Goal: Task Accomplishment & Management: Manage account settings

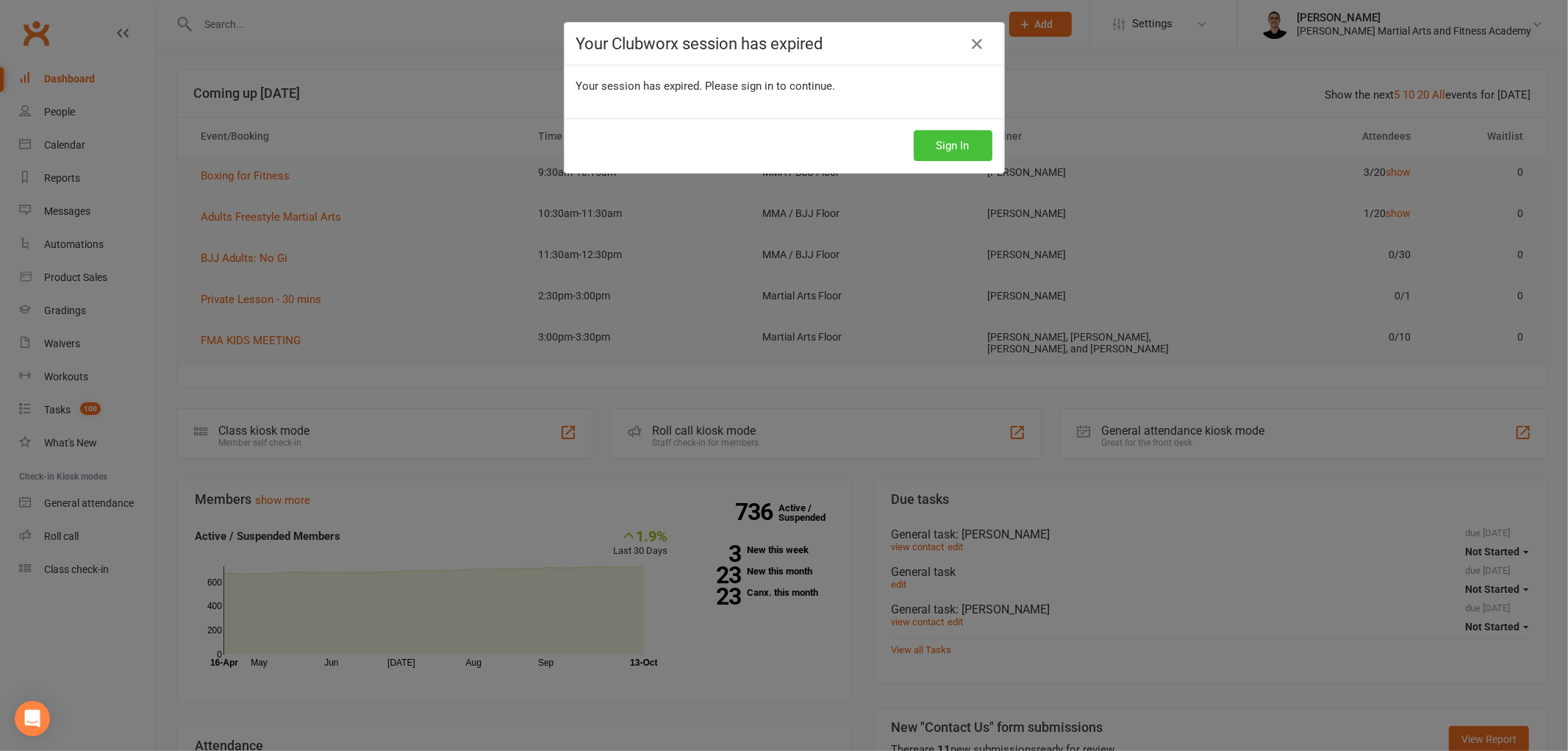
click at [972, 147] on button "Sign In" at bounding box center [953, 145] width 79 height 31
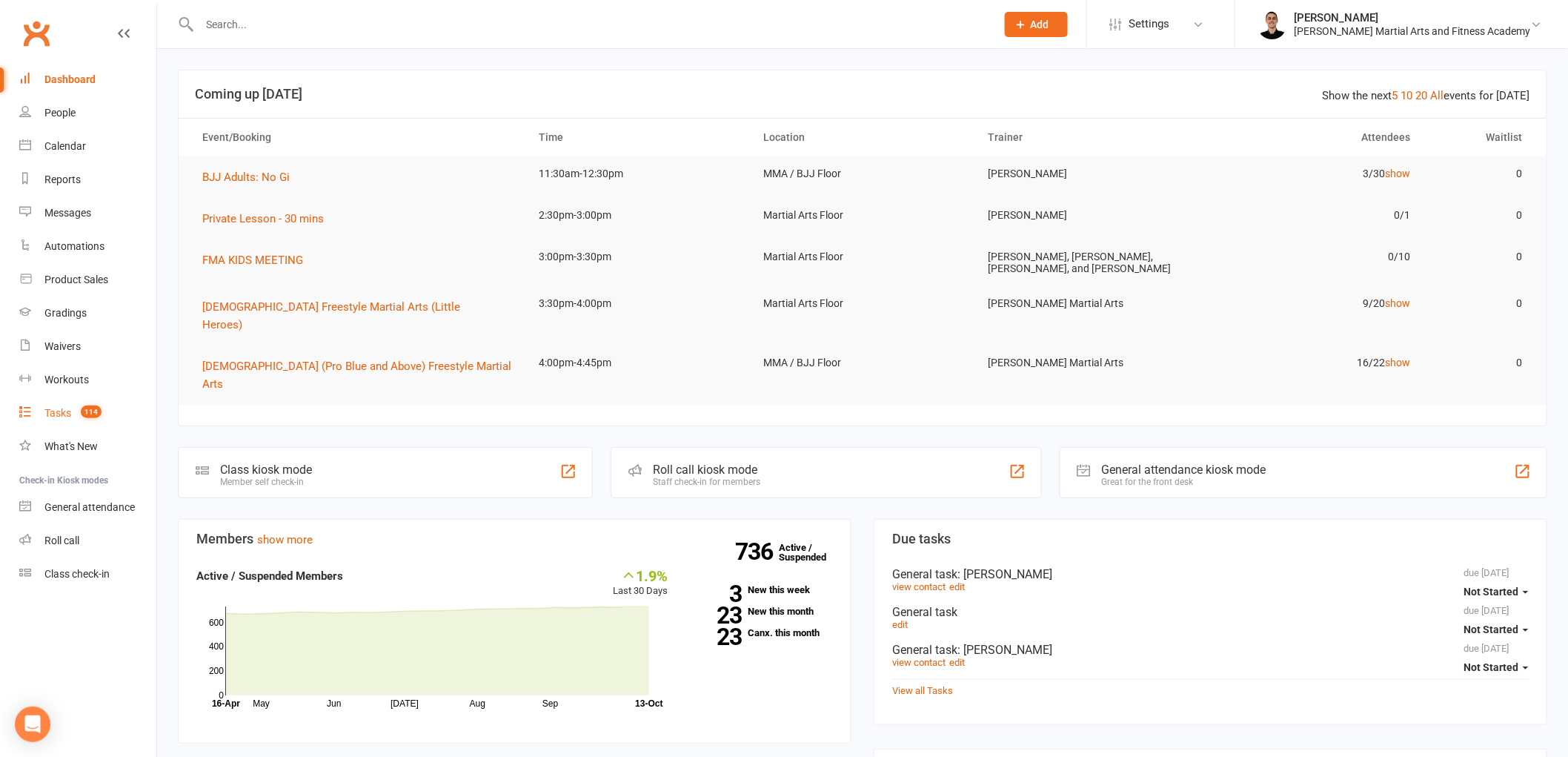
click at [109, 410] on link "Tasks 114" at bounding box center [88, 413] width 137 height 33
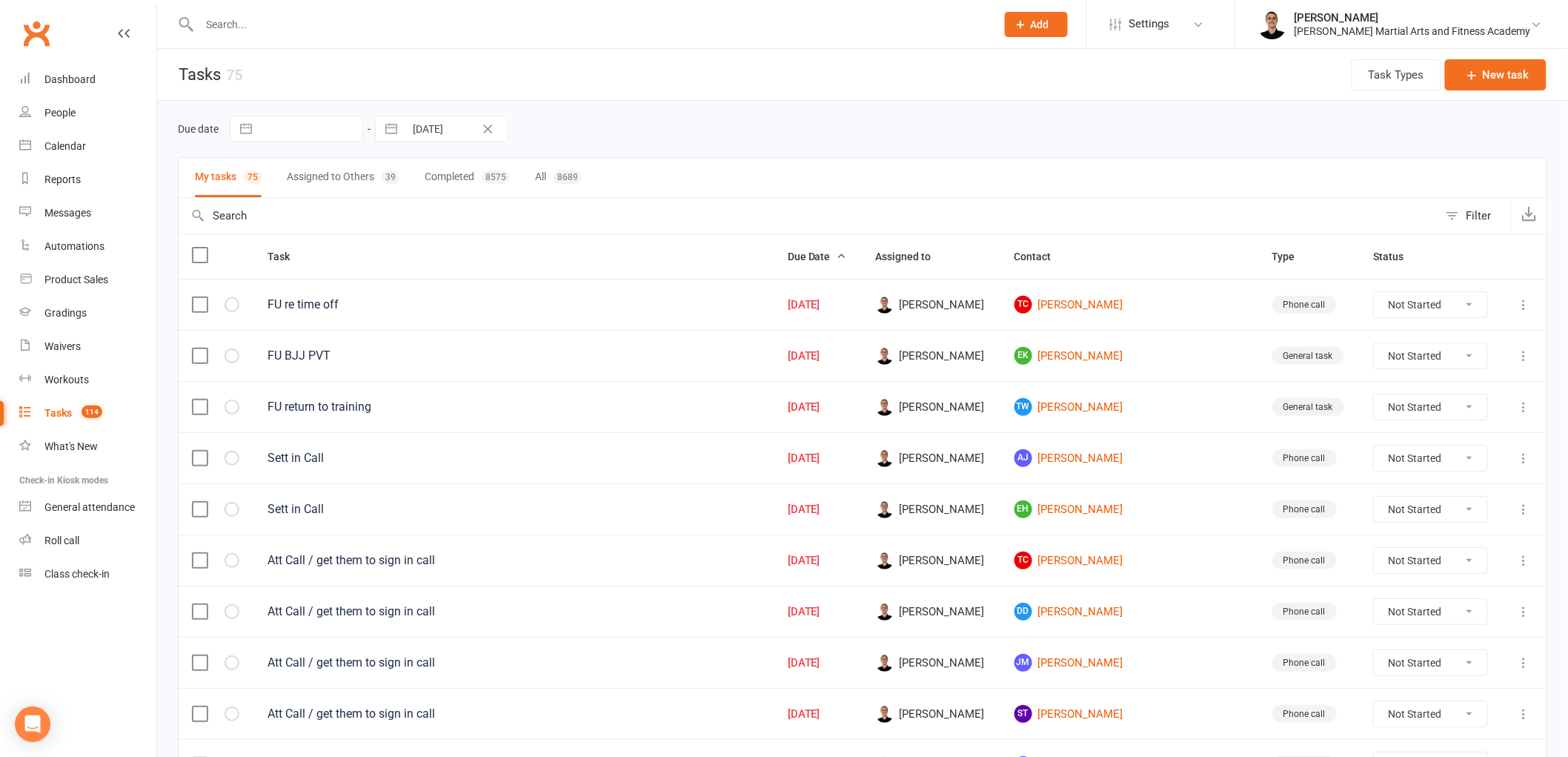
click at [496, 34] on div at bounding box center [582, 24] width 808 height 48
click at [76, 305] on link "Gradings" at bounding box center [88, 312] width 137 height 33
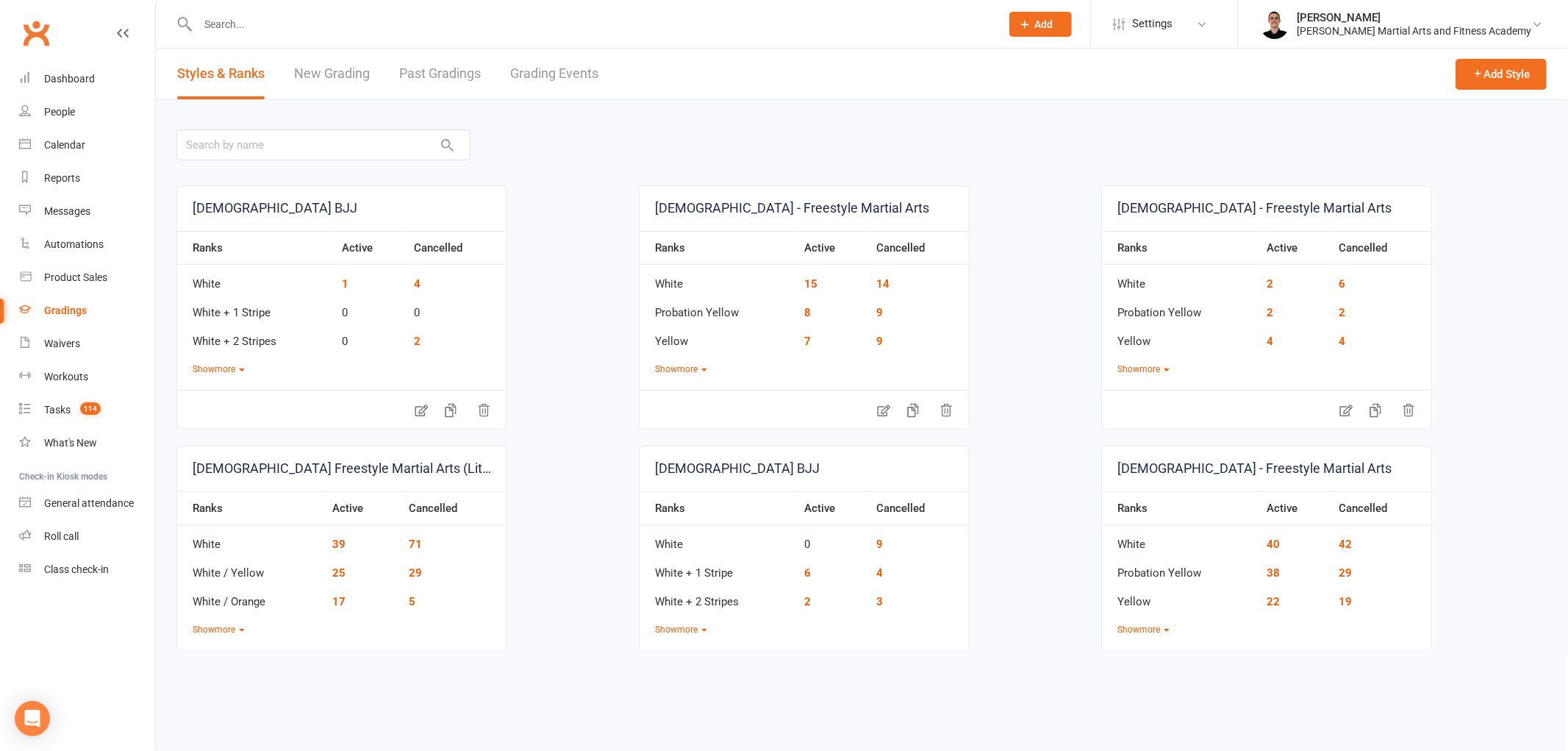
click at [574, 56] on link "Grading Events" at bounding box center [554, 73] width 88 height 50
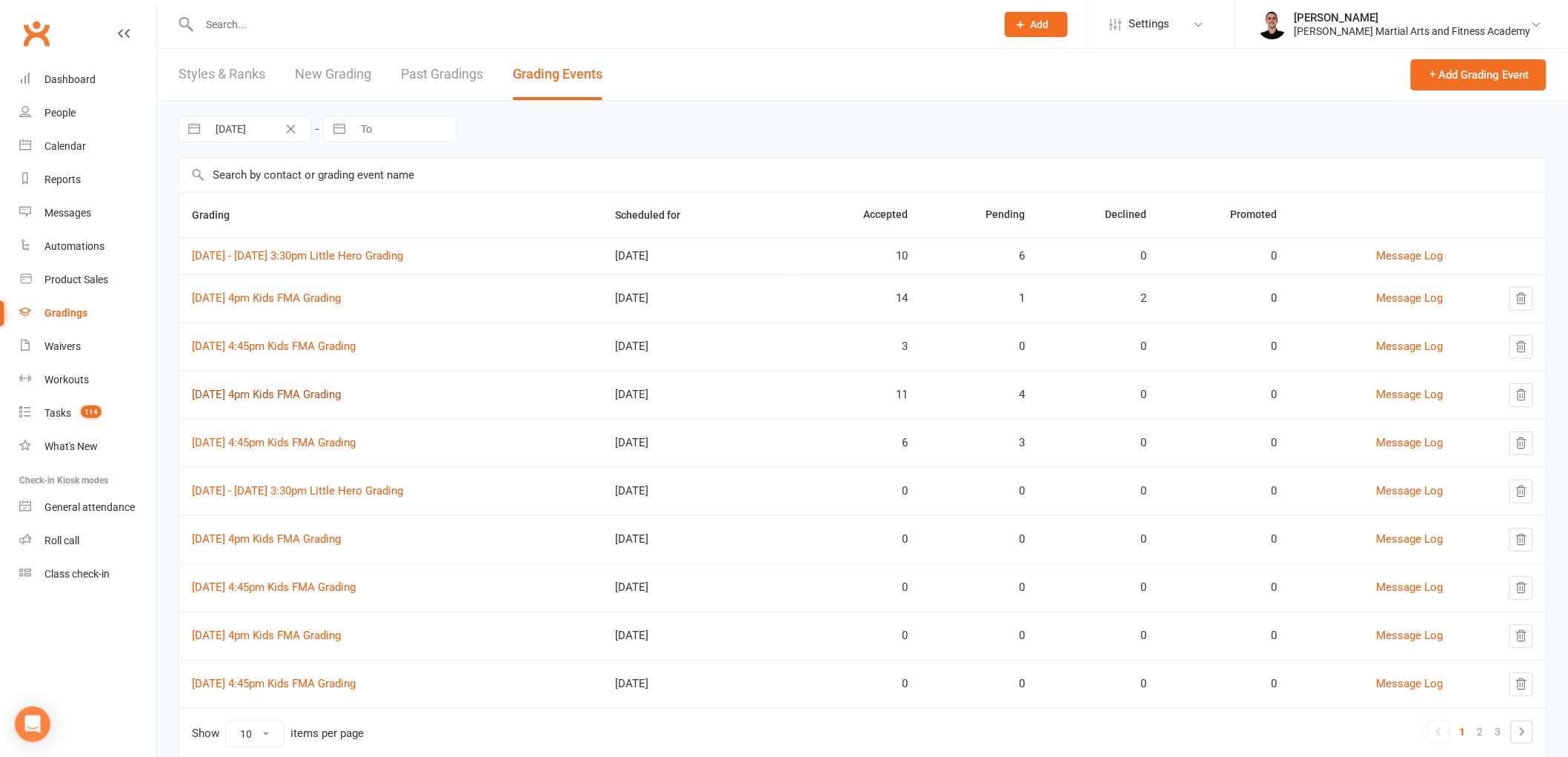
click at [304, 395] on link "[DATE] 4pm Kids FMA Grading" at bounding box center [266, 394] width 149 height 13
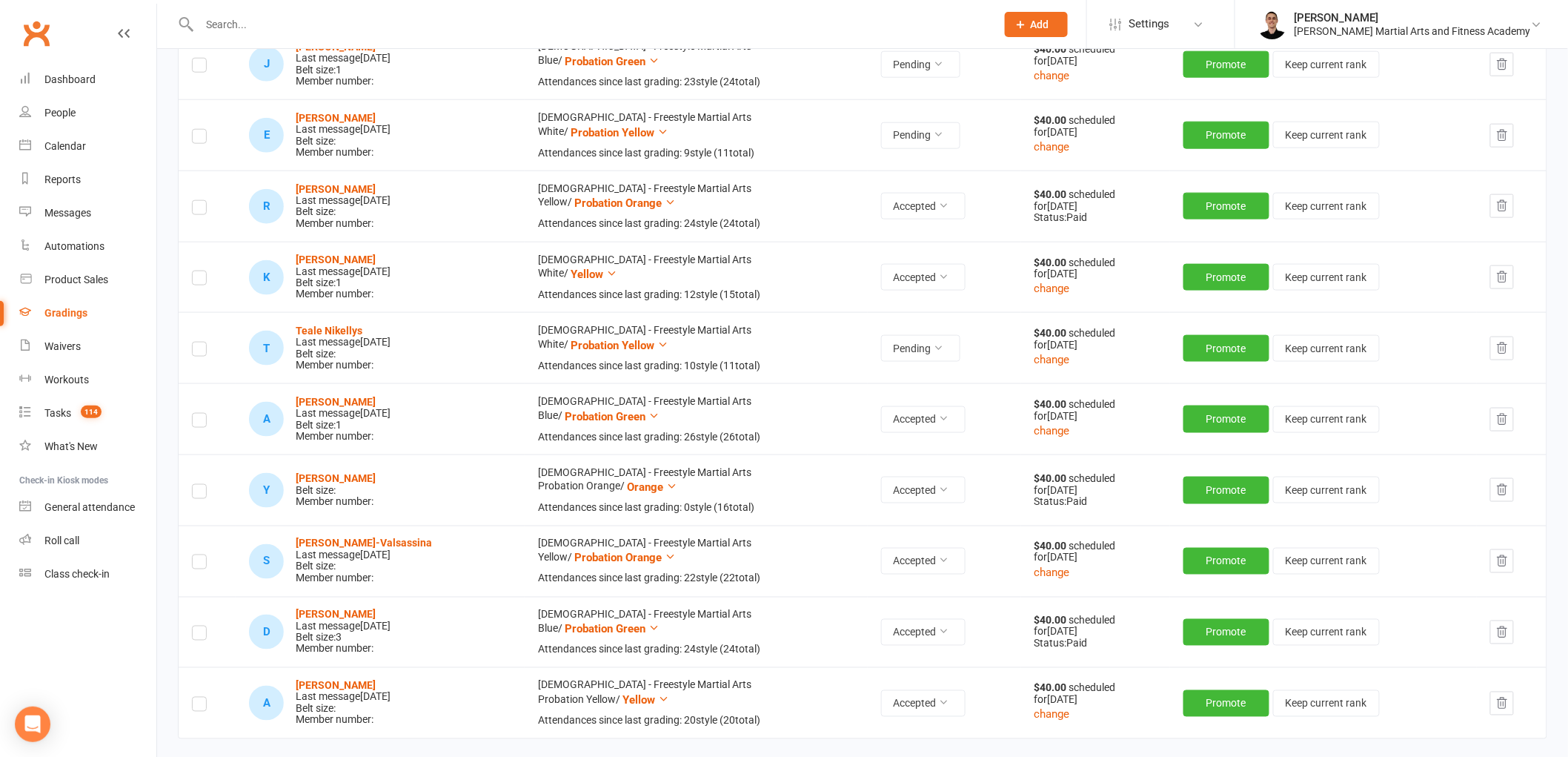
scroll to position [658, 0]
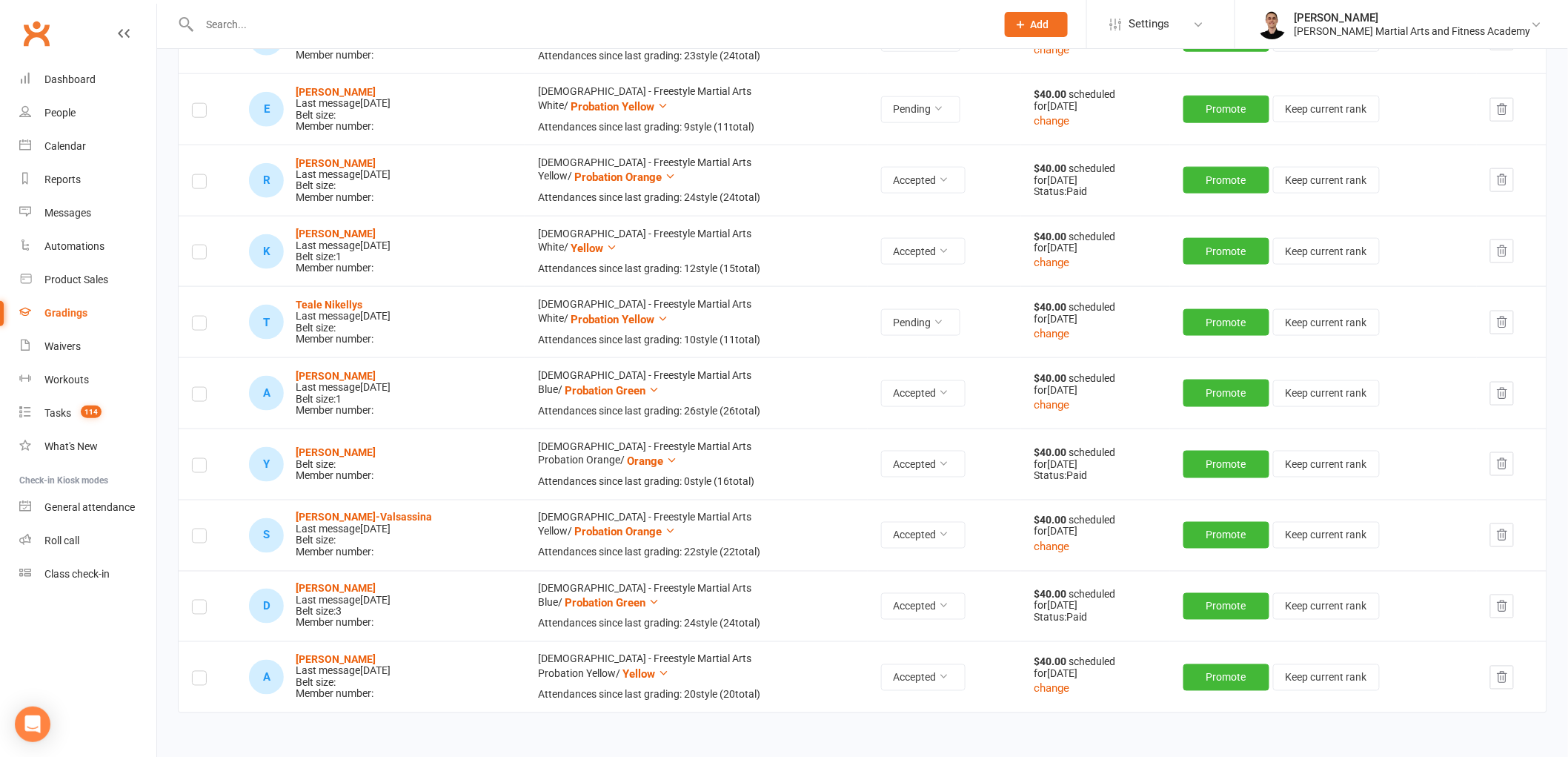
click at [464, 432] on td "[PERSON_NAME] [PERSON_NAME] Belt size: Member number:" at bounding box center [380, 464] width 289 height 71
click at [1208, 242] on button "Promote" at bounding box center [1226, 251] width 86 height 27
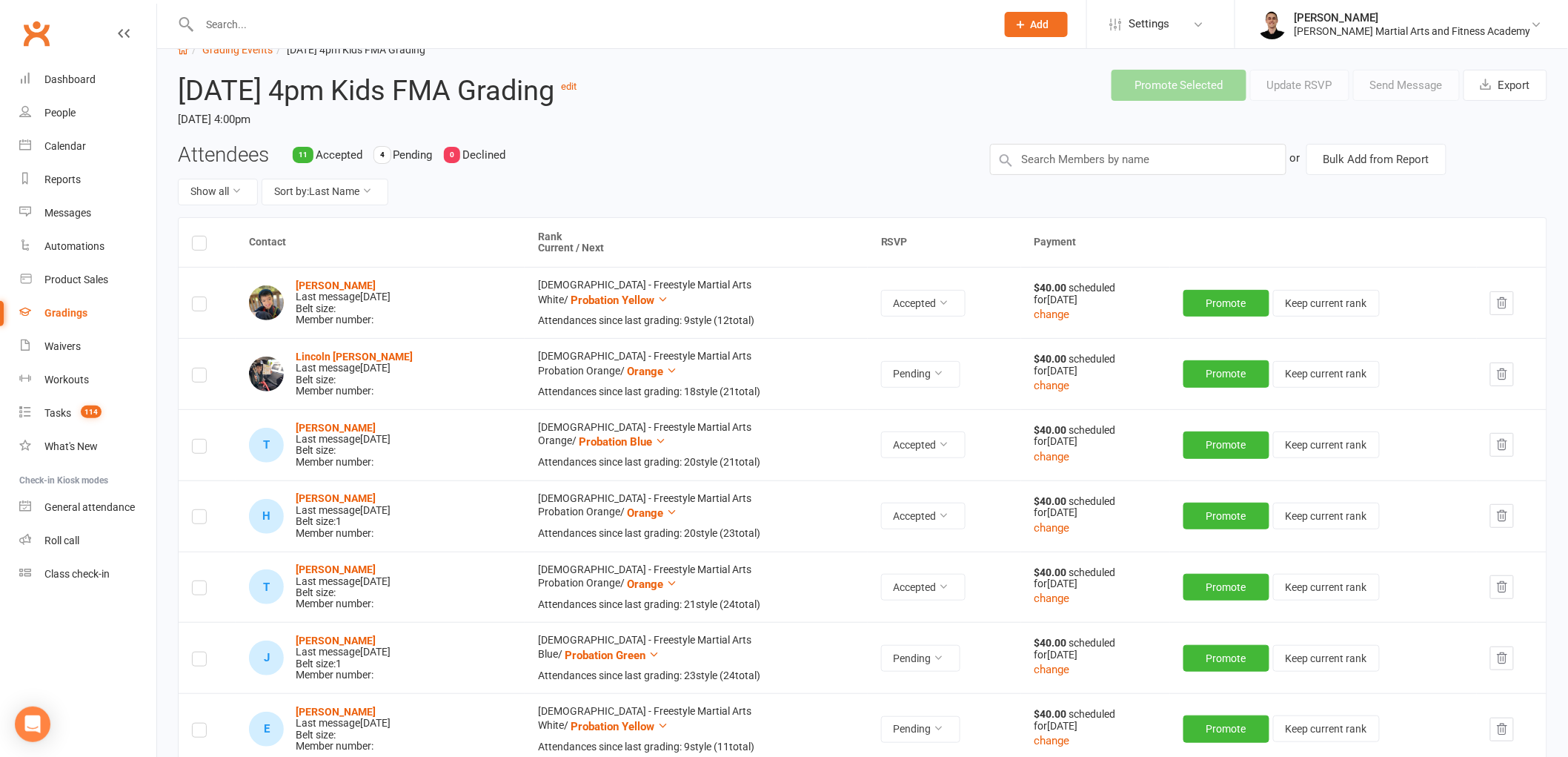
scroll to position [0, 0]
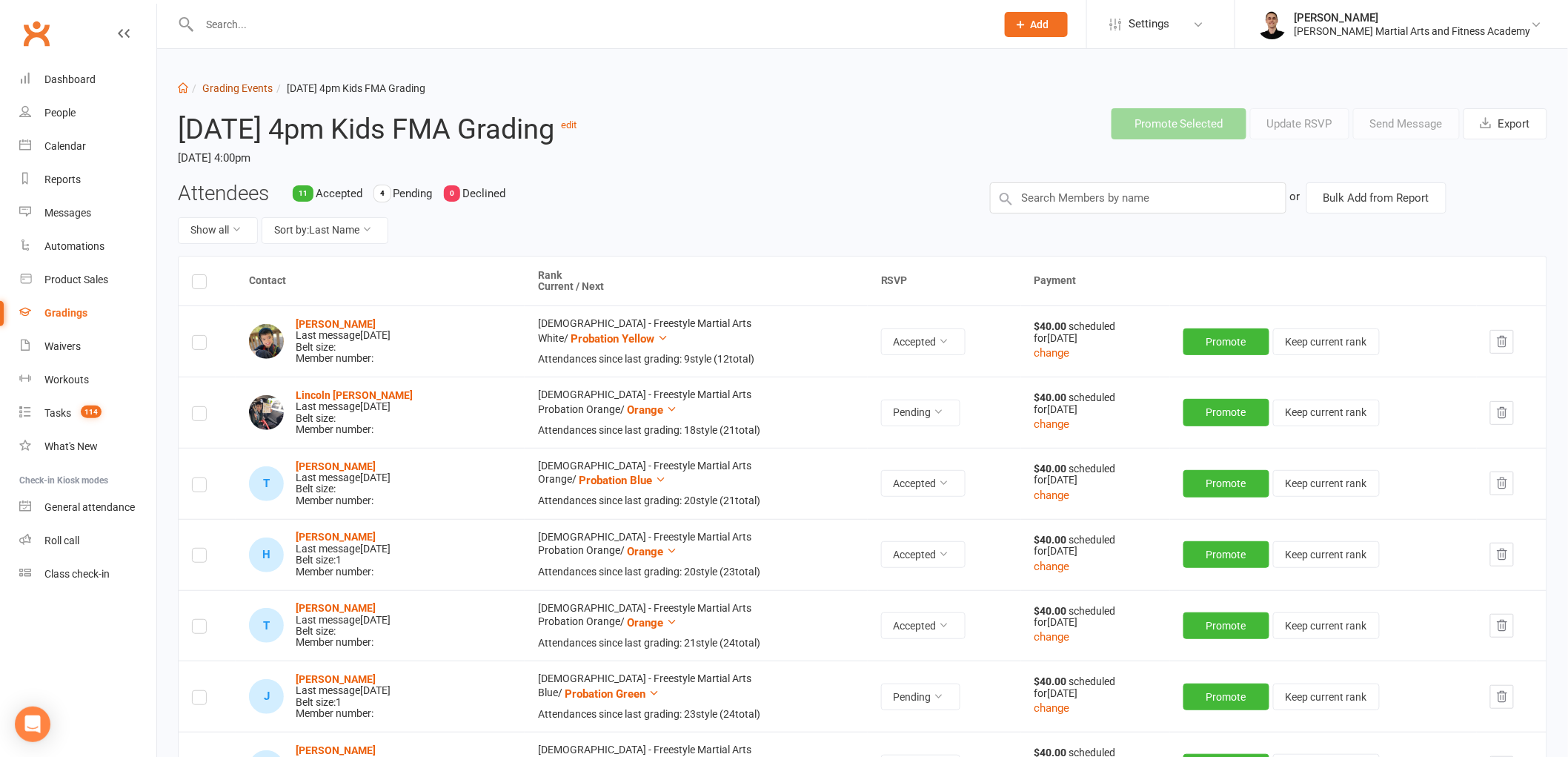
click at [250, 86] on link "Grading Events" at bounding box center [237, 87] width 70 height 12
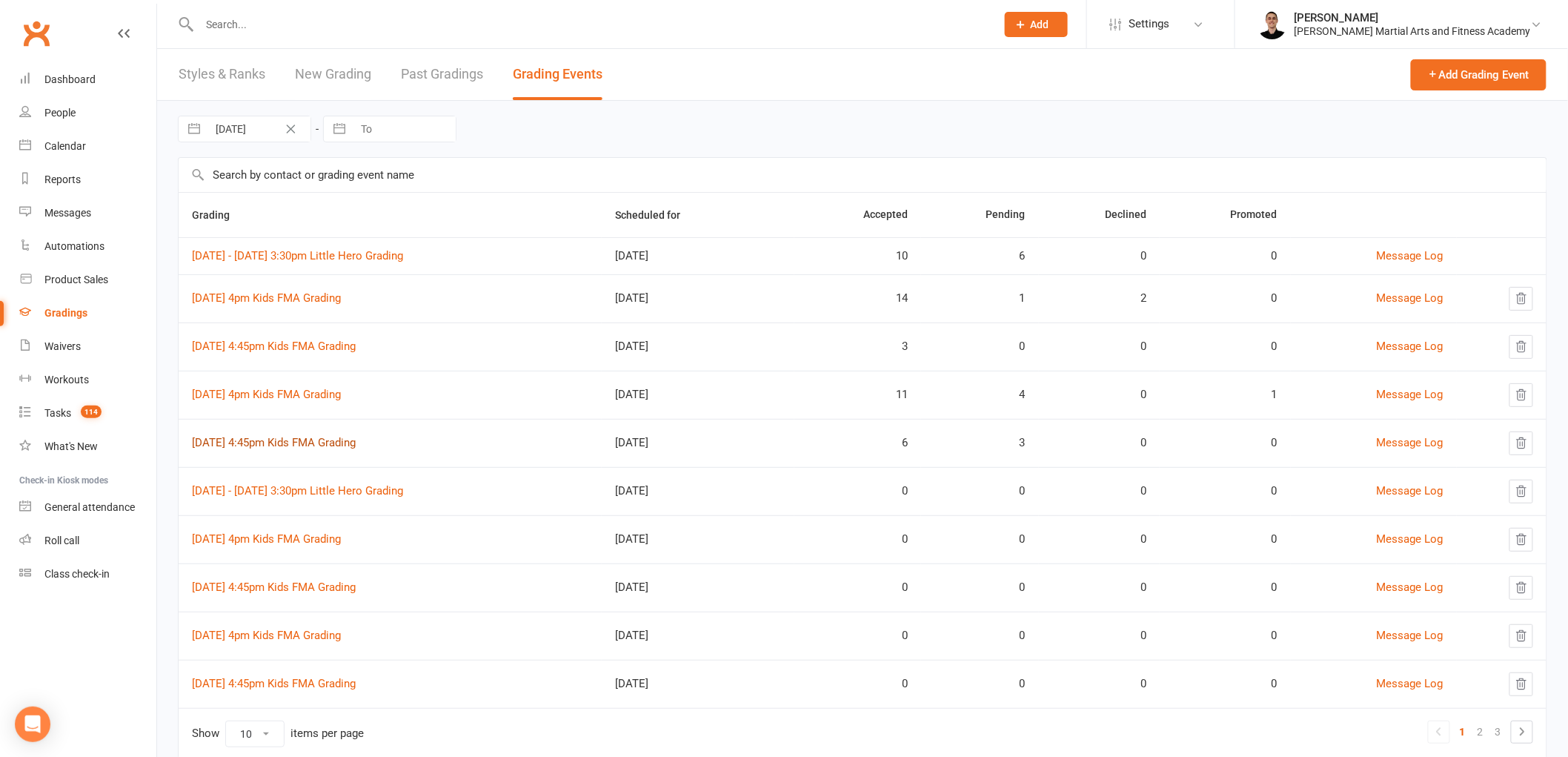
click at [275, 438] on link "[DATE] 4:45pm Kids FMA Grading" at bounding box center [274, 442] width 164 height 13
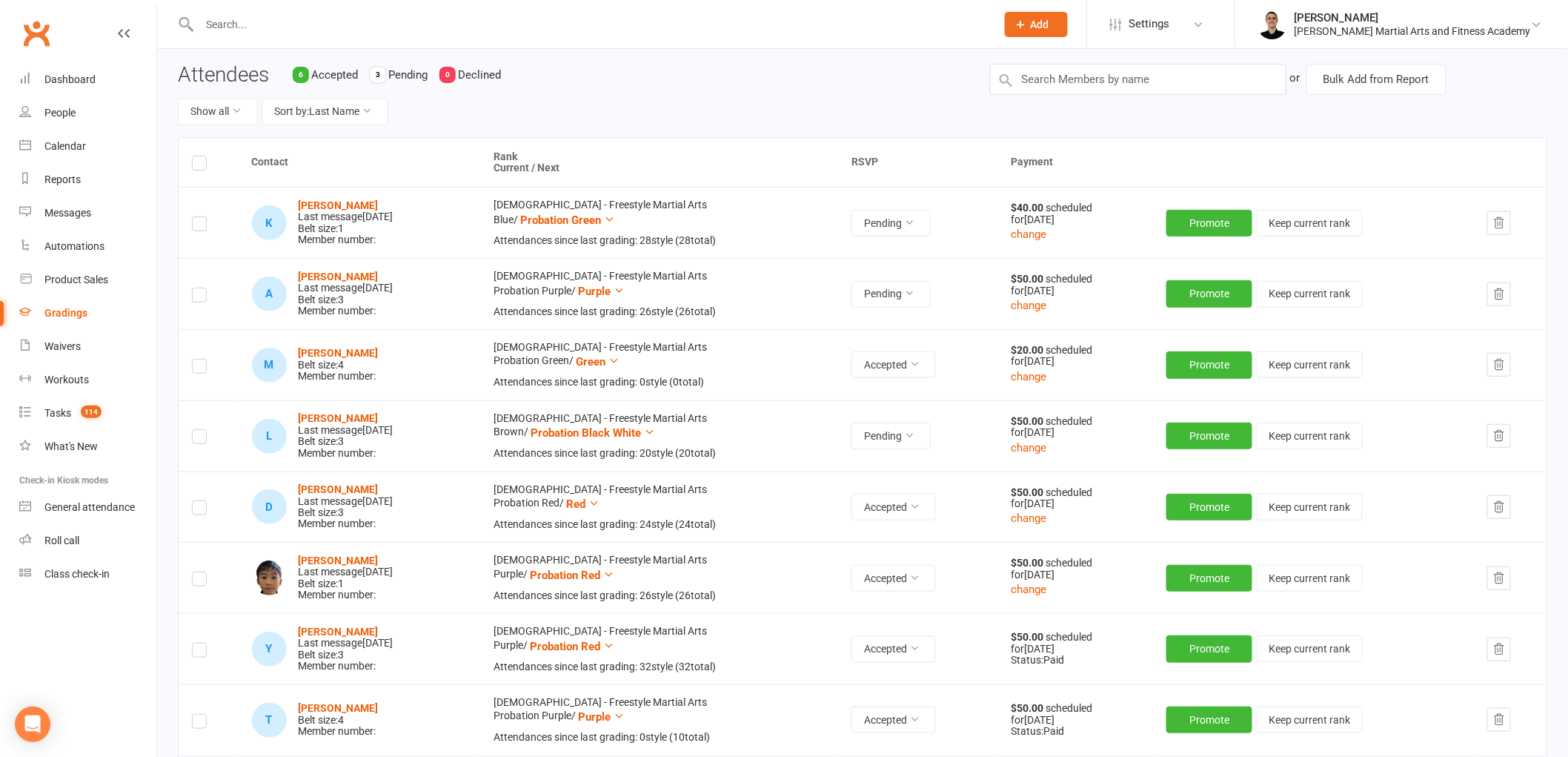
scroll to position [78, 0]
